Goal: Information Seeking & Learning: Find specific fact

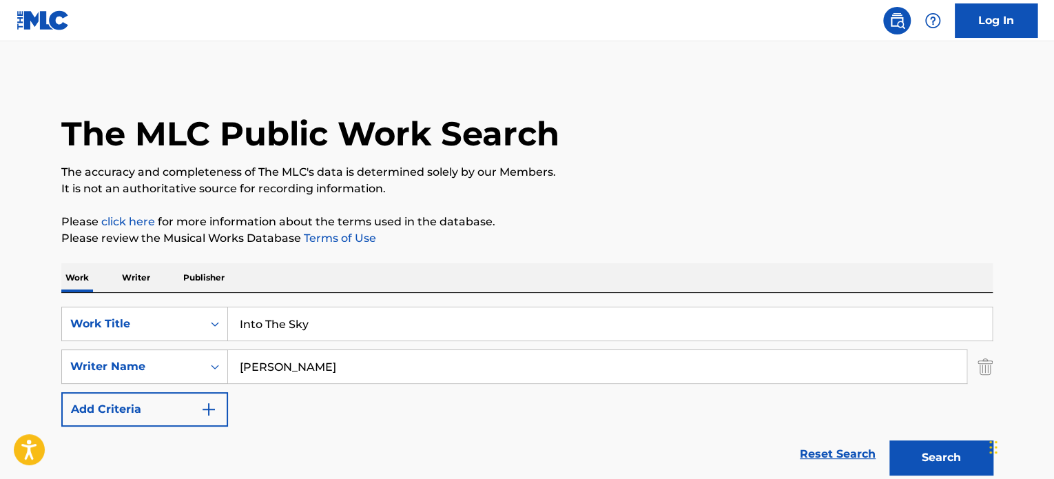
drag, startPoint x: 368, startPoint y: 324, endPoint x: 6, endPoint y: 295, distance: 363.4
paste input "THESE NI***Z"
type input "THESE NI***Z"
drag, startPoint x: 370, startPoint y: 361, endPoint x: 0, endPoint y: 326, distance: 371.4
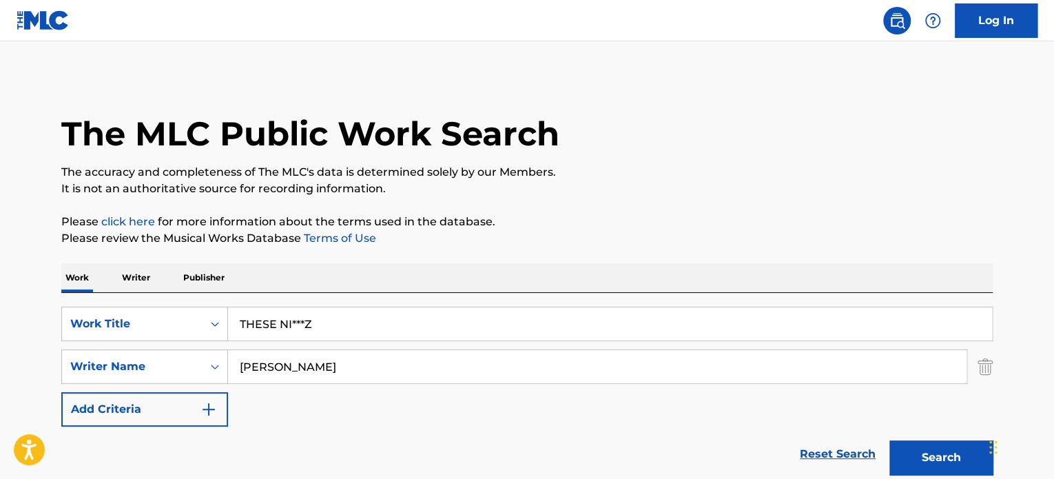
paste input "[PERSON_NAME]"
type input "[PERSON_NAME]"
click at [889, 440] on button "Search" at bounding box center [940, 457] width 103 height 34
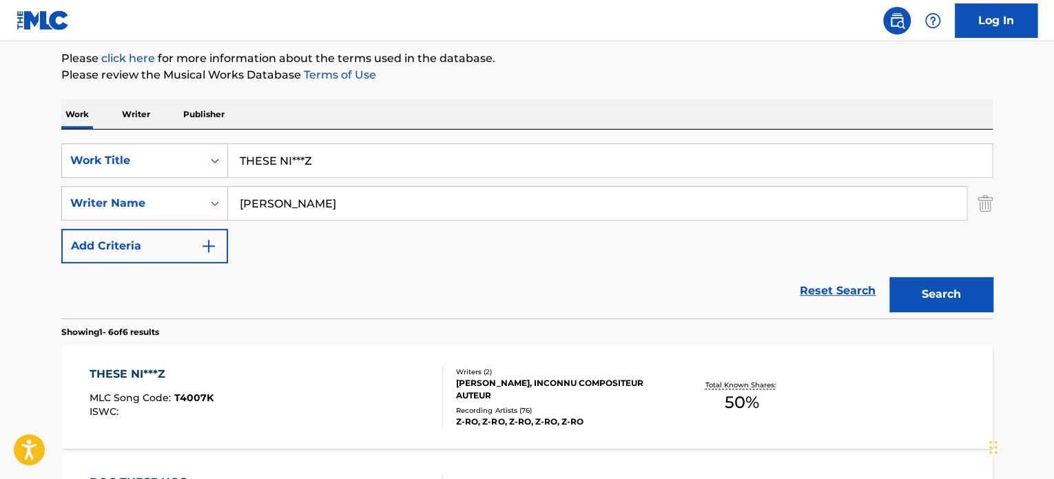
scroll to position [393, 0]
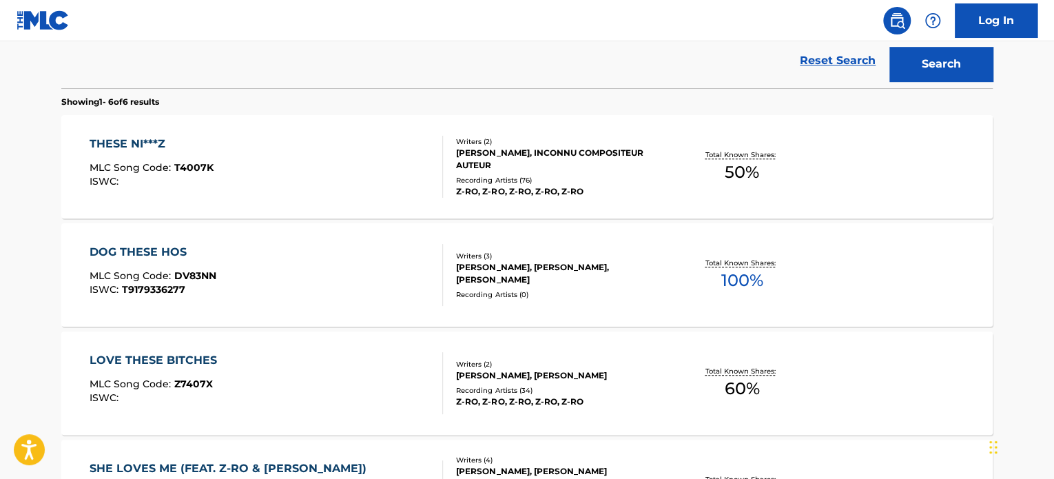
click at [507, 182] on div "Recording Artists ( 76 )" at bounding box center [560, 180] width 208 height 10
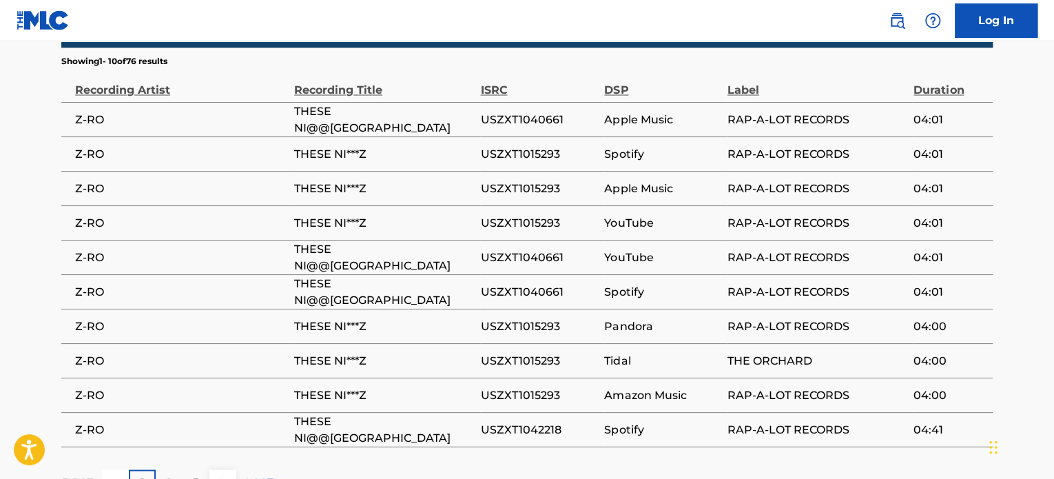
scroll to position [1259, 0]
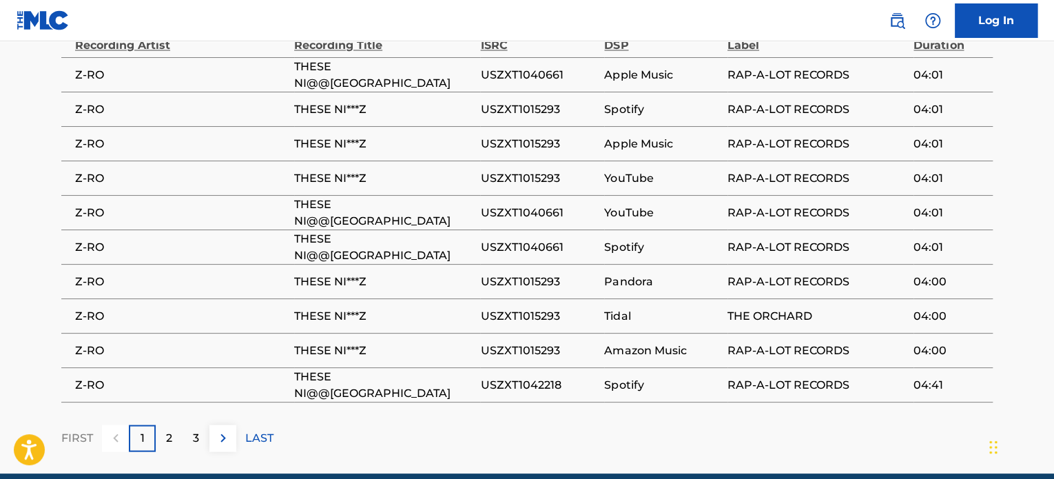
click at [561, 342] on span "USZXT1015293" at bounding box center [538, 350] width 117 height 17
click at [622, 307] on span "Tidal" at bounding box center [662, 315] width 116 height 17
click at [439, 298] on td "THESE NI***Z" at bounding box center [387, 315] width 186 height 34
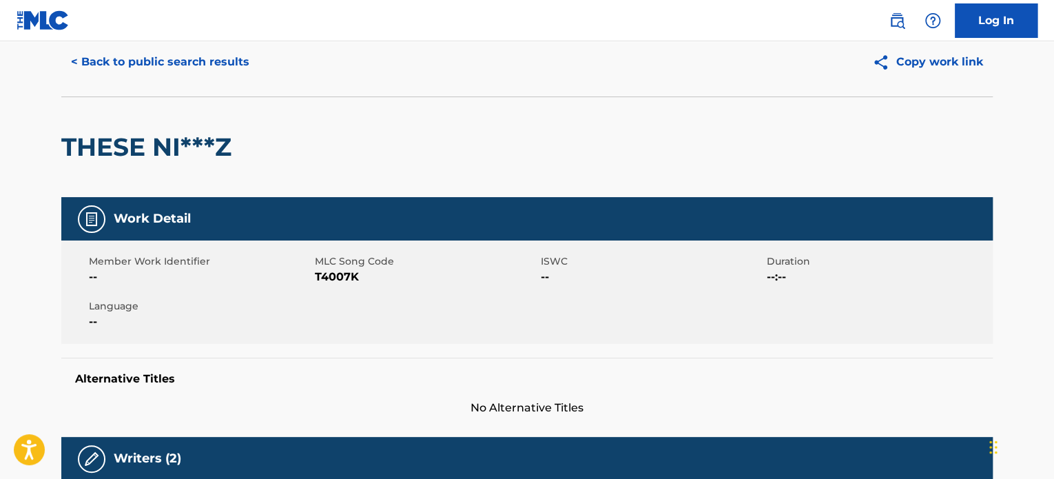
scroll to position [0, 0]
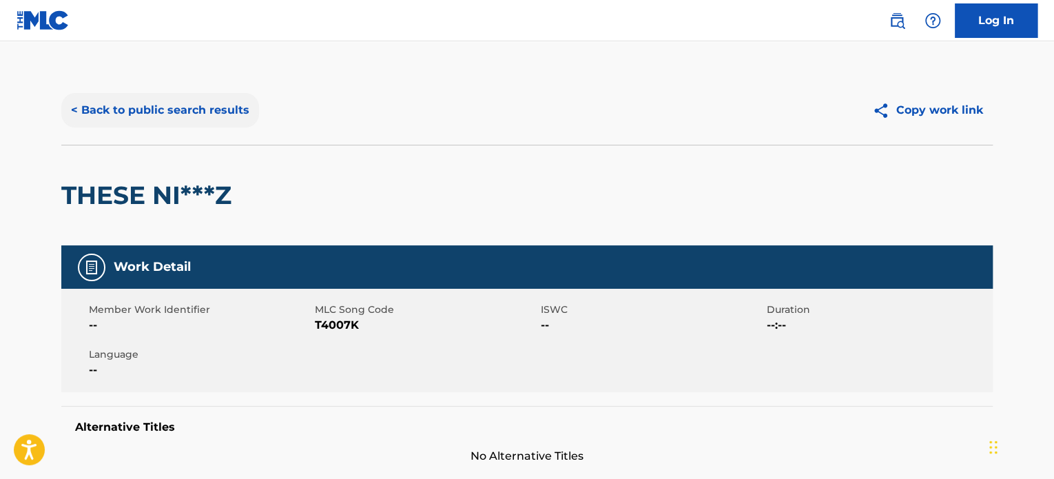
click at [169, 103] on button "< Back to public search results" at bounding box center [160, 110] width 198 height 34
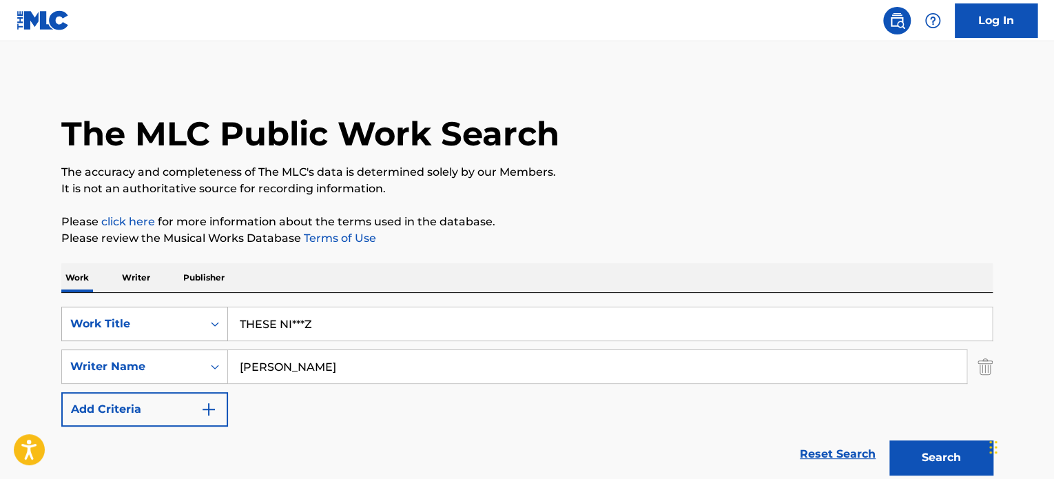
drag, startPoint x: 218, startPoint y: 324, endPoint x: 180, endPoint y: 322, distance: 37.9
click at [193, 324] on div "SearchWithCriteriae62119f4-e1ba-419c-9936-d505d708a0a5 Work Title THESE NI***Z" at bounding box center [526, 323] width 931 height 34
paste input "Bagre"
type input "Bagre"
drag, startPoint x: 394, startPoint y: 368, endPoint x: 96, endPoint y: 370, distance: 298.2
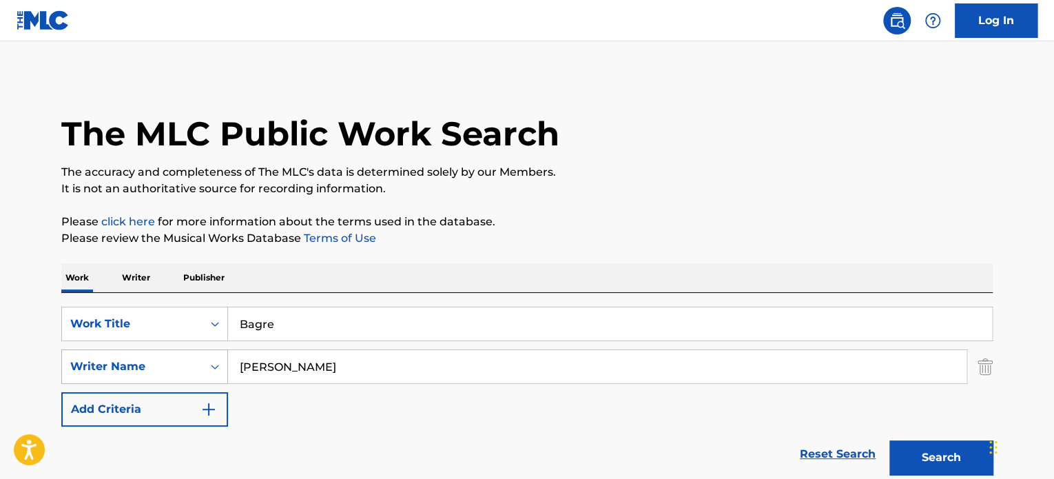
click at [163, 374] on div "SearchWithCriteria83de2c4f-91ae-43ba-b5c4-686c8a4f2c21 Writer Name [PERSON_NAME]" at bounding box center [526, 366] width 931 height 34
paste input "[PERSON_NAME] [PERSON_NAME]"
click at [889, 440] on button "Search" at bounding box center [940, 457] width 103 height 34
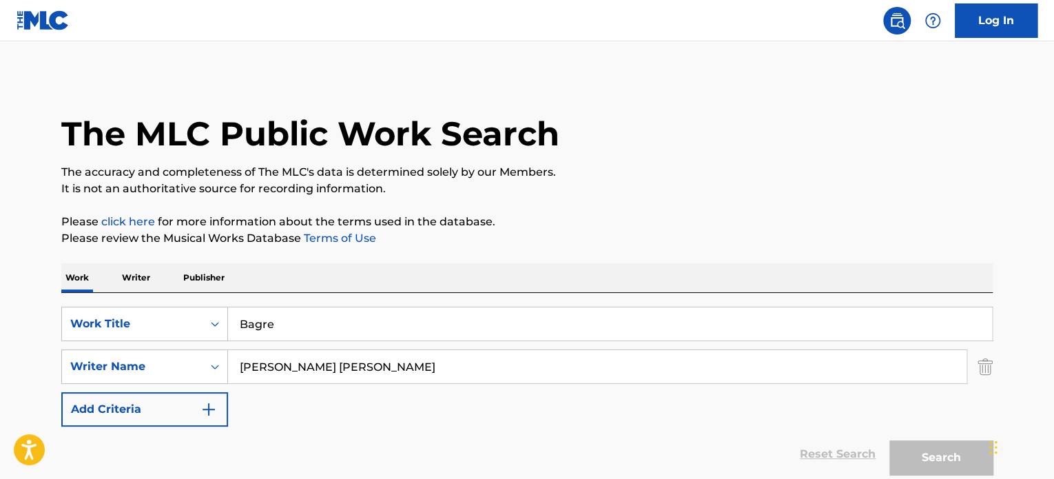
scroll to position [118, 0]
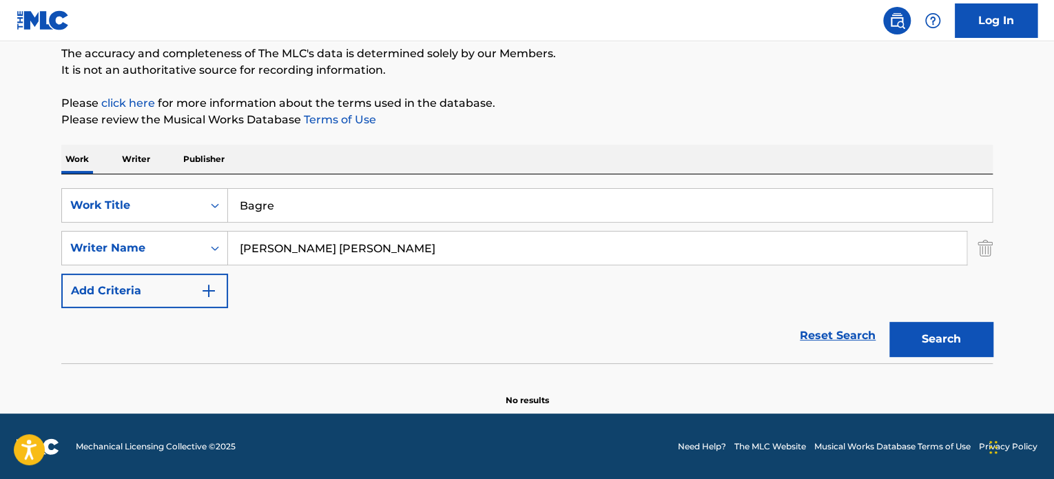
drag, startPoint x: 401, startPoint y: 244, endPoint x: 0, endPoint y: 209, distance: 402.4
click at [109, 251] on div "SearchWithCriteria83de2c4f-91ae-43ba-b5c4-686c8a4f2c21 Writer Name [PERSON_NAME…" at bounding box center [526, 248] width 931 height 34
paste input "[PERSON_NAME] [PERSON_NAME]"
click at [889, 322] on button "Search" at bounding box center [940, 339] width 103 height 34
click at [256, 202] on input "Bagre" at bounding box center [610, 205] width 764 height 33
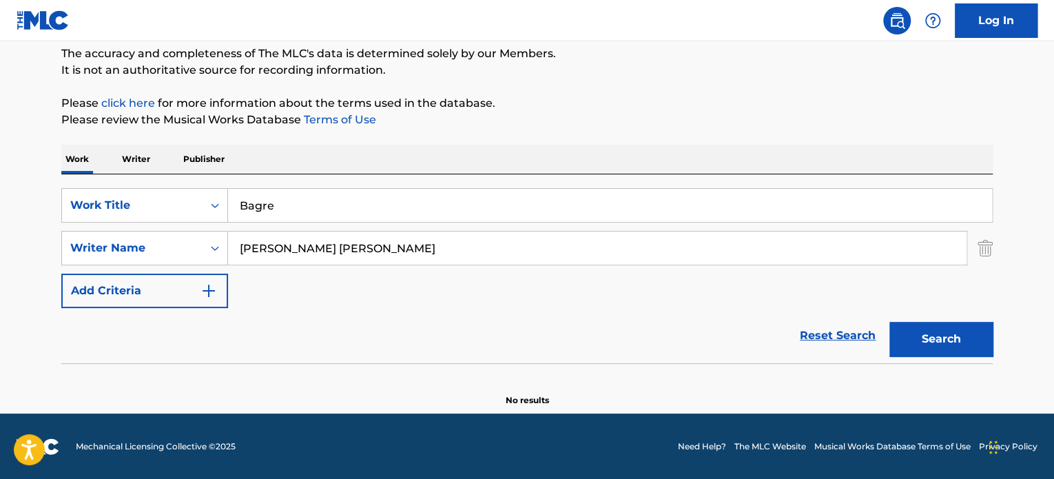
click at [256, 203] on input "Bagre" at bounding box center [610, 205] width 764 height 33
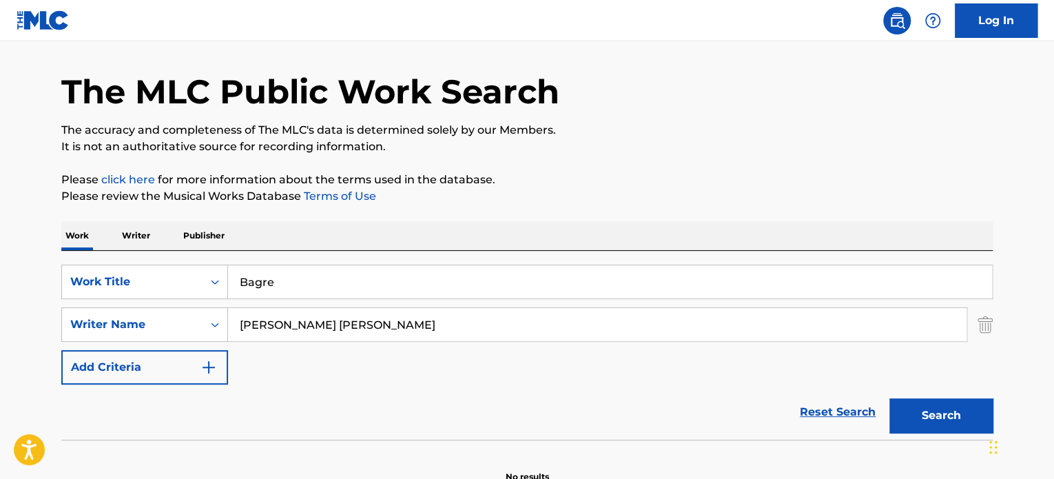
scroll to position [0, 0]
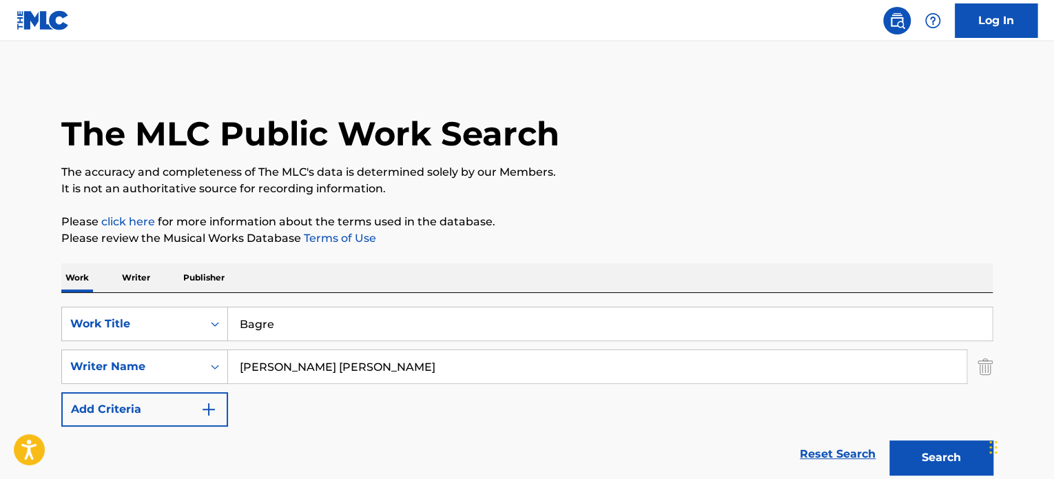
drag, startPoint x: 381, startPoint y: 364, endPoint x: 137, endPoint y: 348, distance: 244.3
click at [187, 353] on div "SearchWithCriteria83de2c4f-91ae-43ba-b5c4-686c8a4f2c21 Writer Name [PERSON_NAME…" at bounding box center [526, 366] width 931 height 34
paste input "Search Form"
type input "[PERSON_NAME]"
click at [917, 446] on button "Search" at bounding box center [940, 457] width 103 height 34
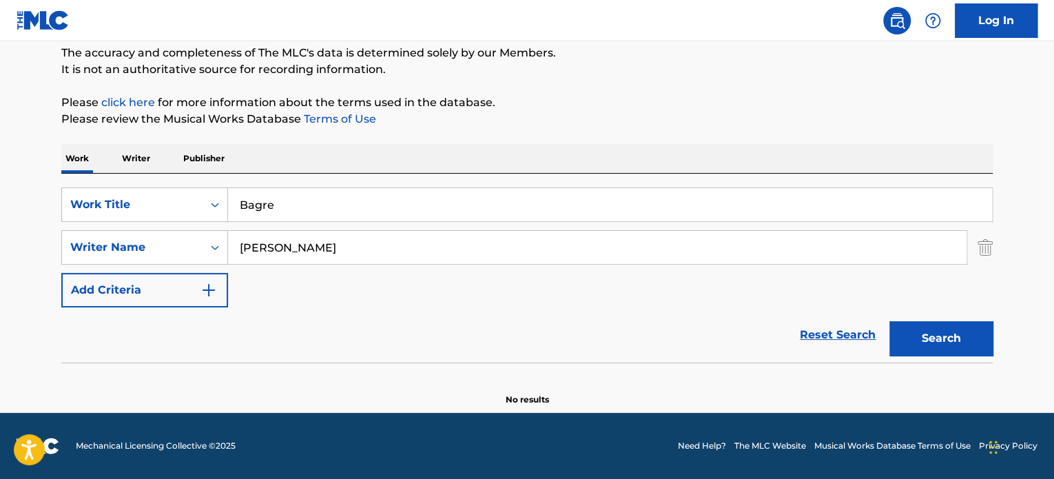
scroll to position [118, 0]
drag, startPoint x: 272, startPoint y: 205, endPoint x: 101, endPoint y: 217, distance: 171.2
click at [107, 203] on div "SearchWithCriteriae62119f4-e1ba-419c-9936-d505d708a0a5 Work Title Bagre" at bounding box center [526, 205] width 931 height 34
paste input "[PERSON_NAME]"
type input "[PERSON_NAME] Fogon"
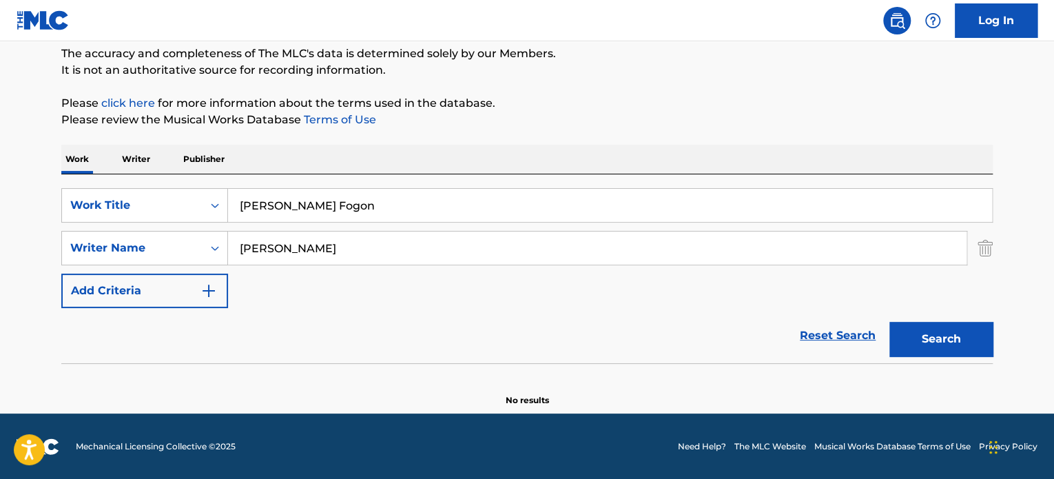
drag, startPoint x: 381, startPoint y: 242, endPoint x: 0, endPoint y: 185, distance: 385.7
click at [8, 233] on main "The MLC Public Work Search The accuracy and completeness of The MLC's data is d…" at bounding box center [527, 168] width 1054 height 490
paste input "Sauza Sauza"
type input "Sauza Sauza"
click at [889, 322] on button "Search" at bounding box center [940, 339] width 103 height 34
